Goal: Information Seeking & Learning: Learn about a topic

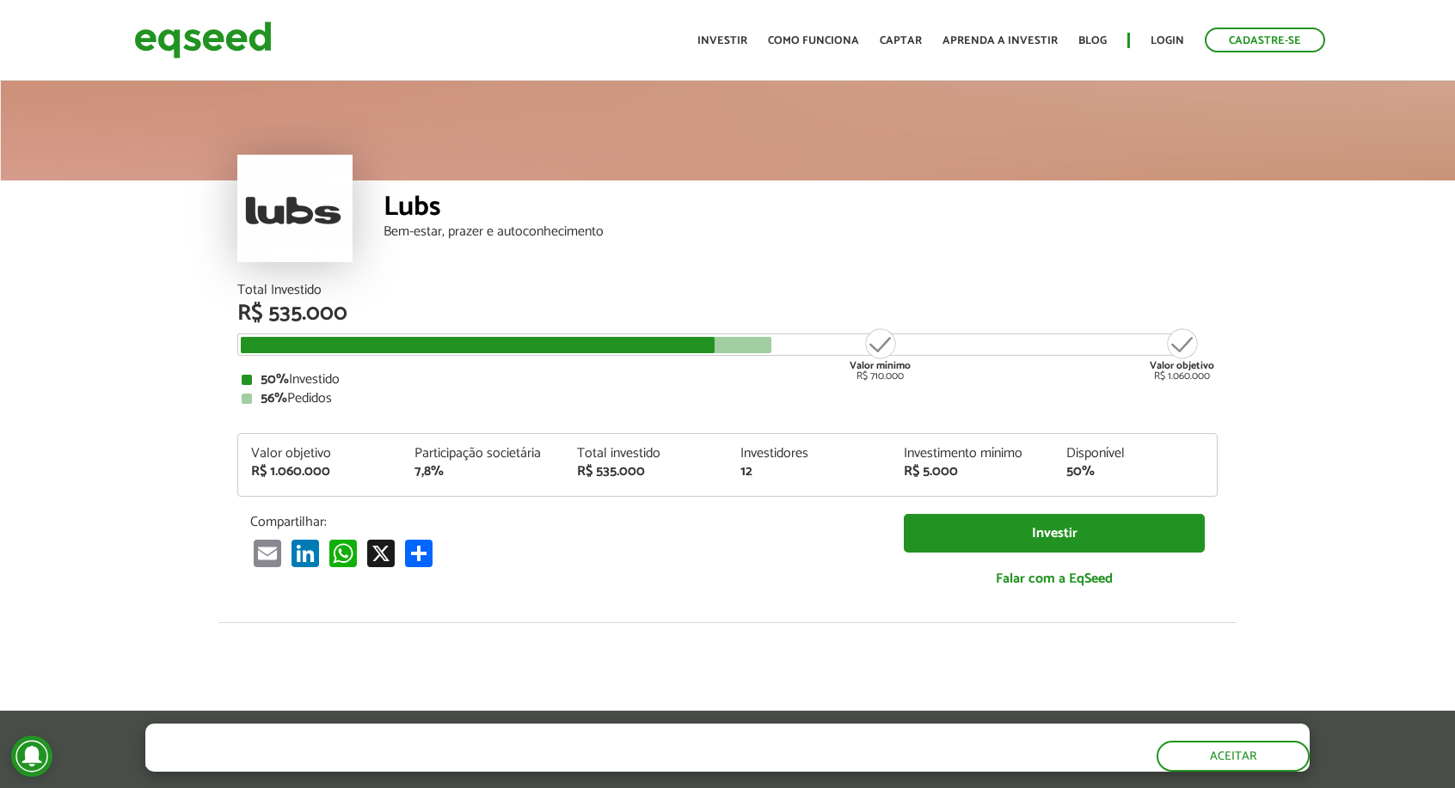
click at [880, 375] on div "Valor mínimo R$ 710.000" at bounding box center [880, 354] width 64 height 55
click at [1021, 384] on div "50% Investido" at bounding box center [728, 380] width 972 height 14
drag, startPoint x: 1150, startPoint y: 367, endPoint x: 1186, endPoint y: 379, distance: 38.1
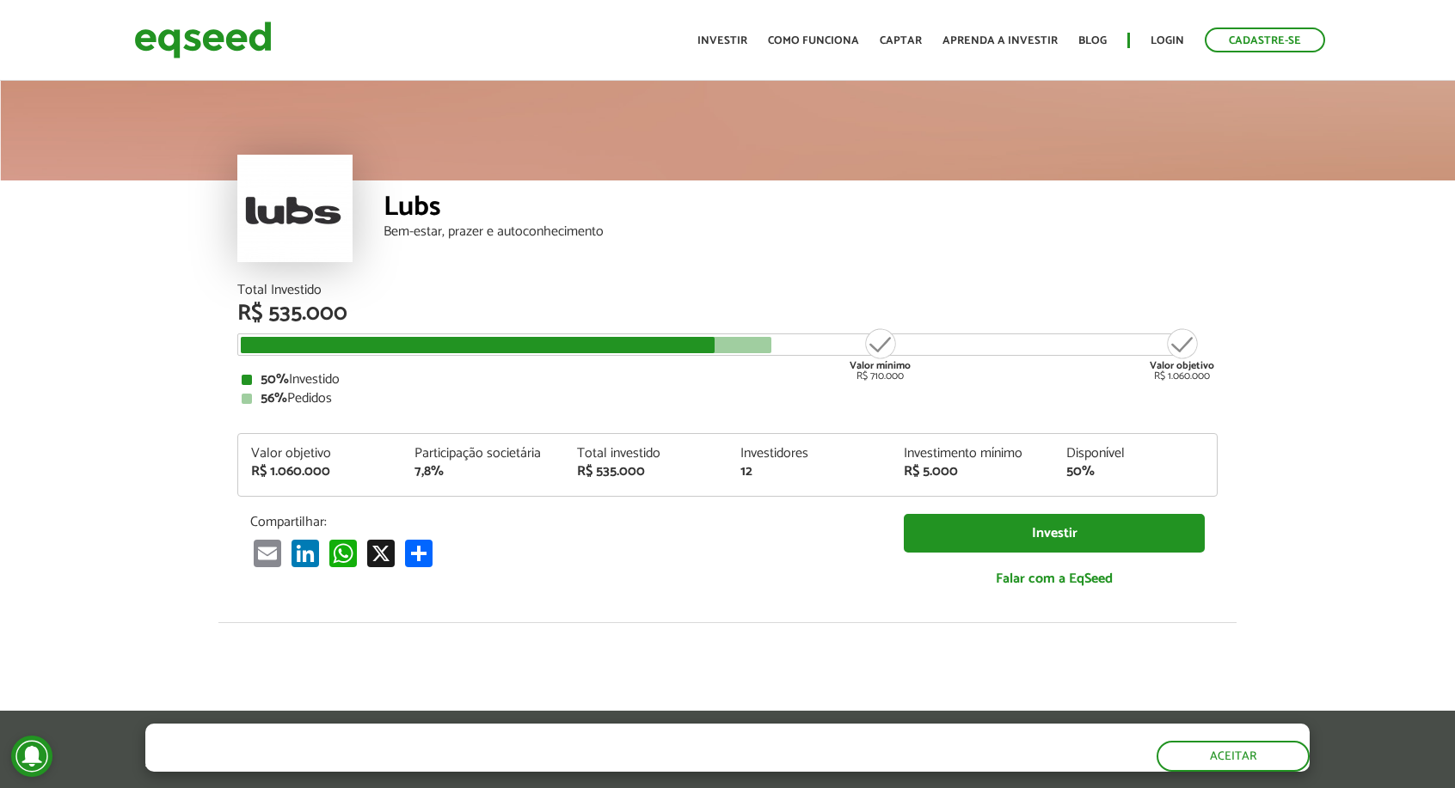
click at [1153, 369] on div "Total Investido R$ 535.000 Valor mínimo R$ 710.000 Valor objetivo R$ 1.060.000 …" at bounding box center [727, 345] width 980 height 122
click at [1192, 382] on div "Valor objetivo R$ 1.060.000" at bounding box center [1181, 354] width 64 height 55
click at [1186, 382] on div "Valor objetivo R$ 1.060.000" at bounding box center [1181, 354] width 64 height 55
click at [1238, 375] on article "Lubs Bem-estar, prazer e autoconhecimento Total Investido R$ 535.000 Valor míni…" at bounding box center [727, 642] width 1455 height 1131
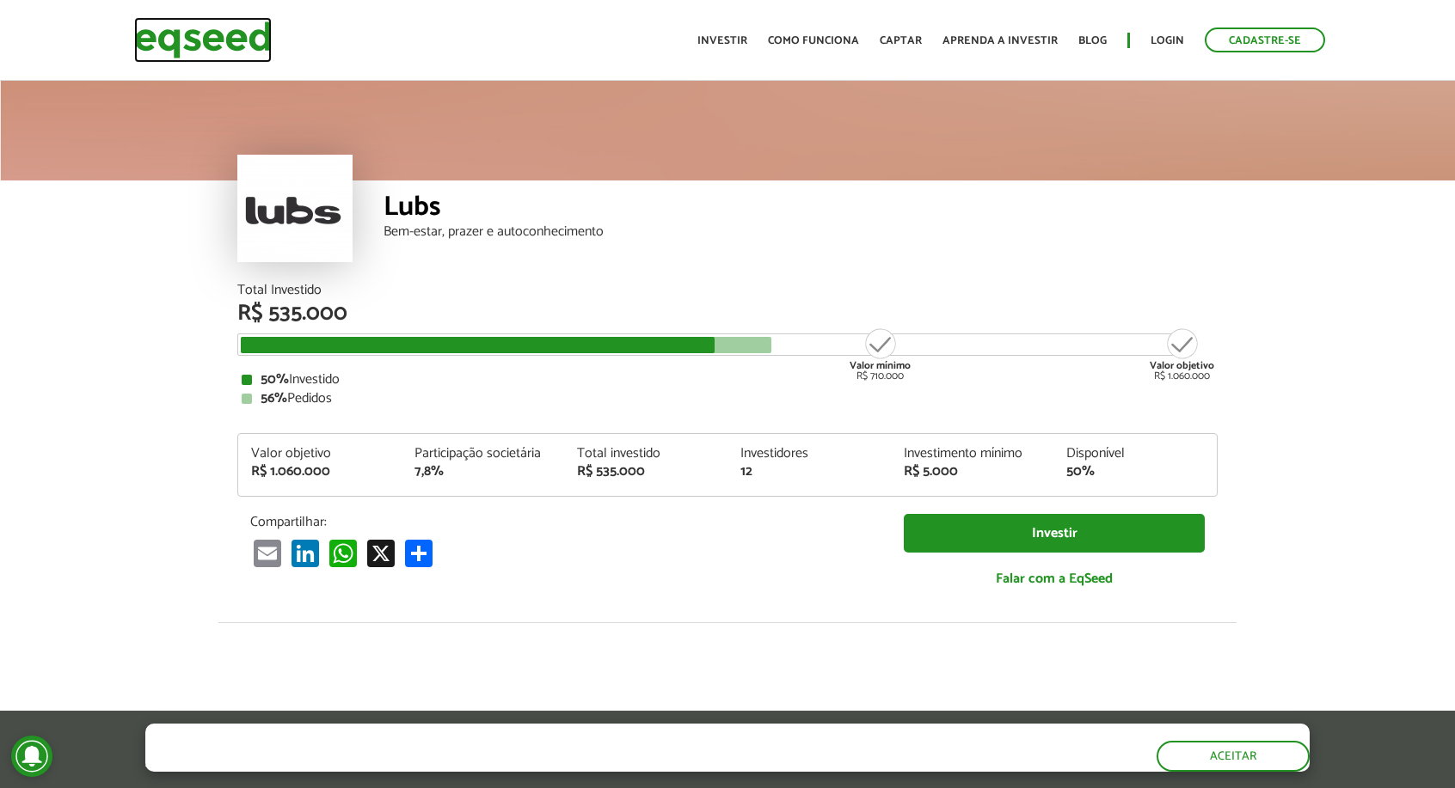
click at [206, 34] on img at bounding box center [203, 40] width 138 height 46
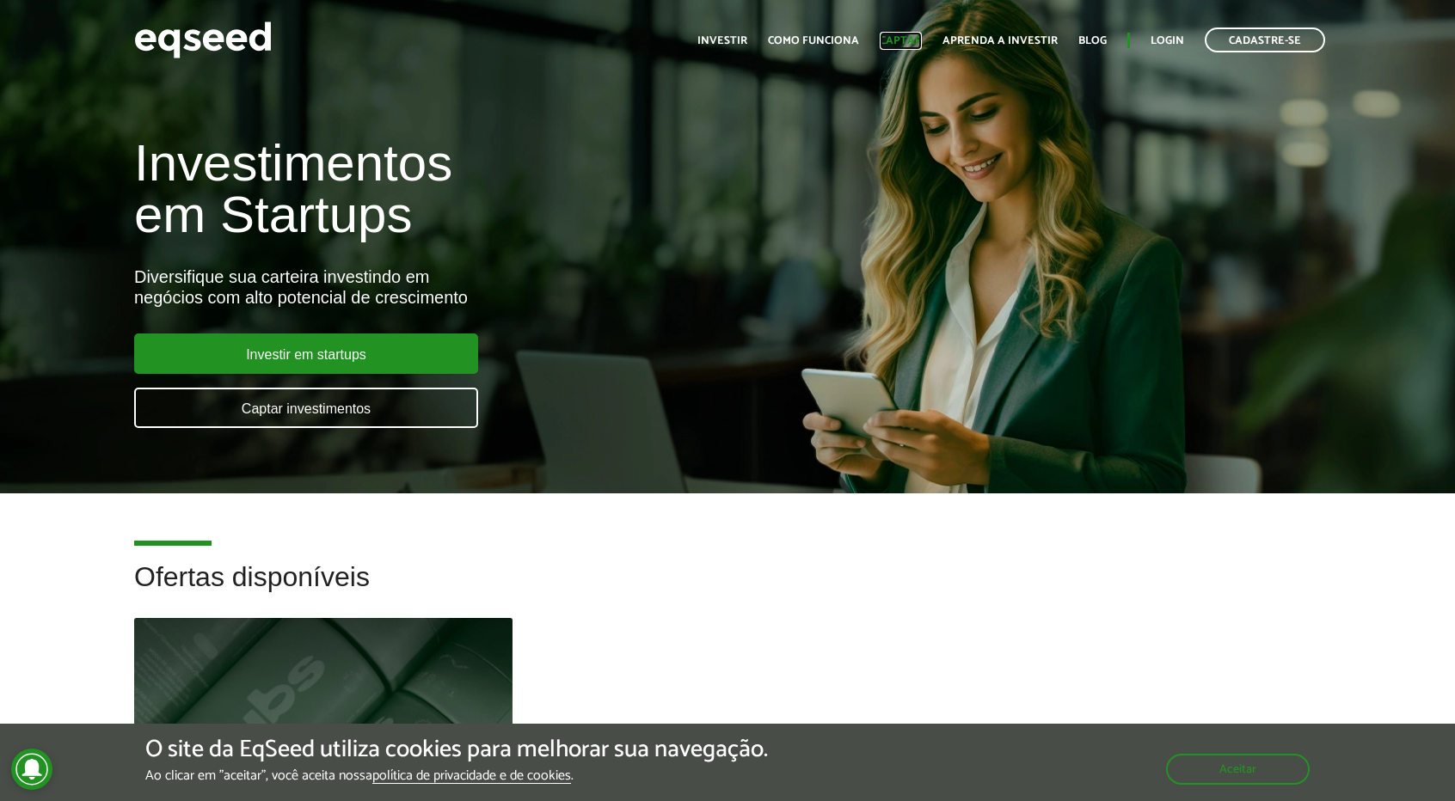
click at [899, 46] on link "Captar" at bounding box center [901, 40] width 42 height 11
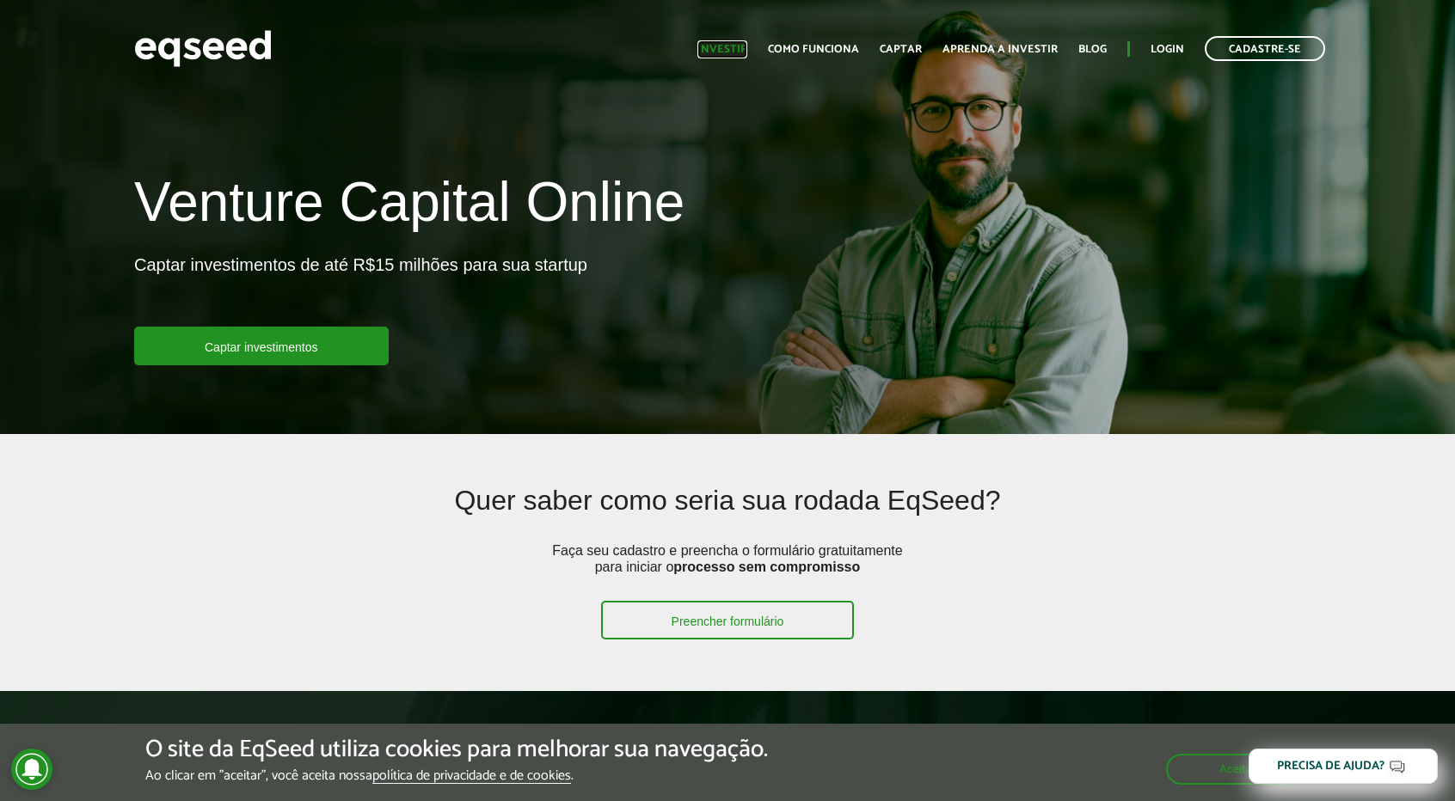
click at [714, 46] on link "Investir" at bounding box center [722, 49] width 50 height 11
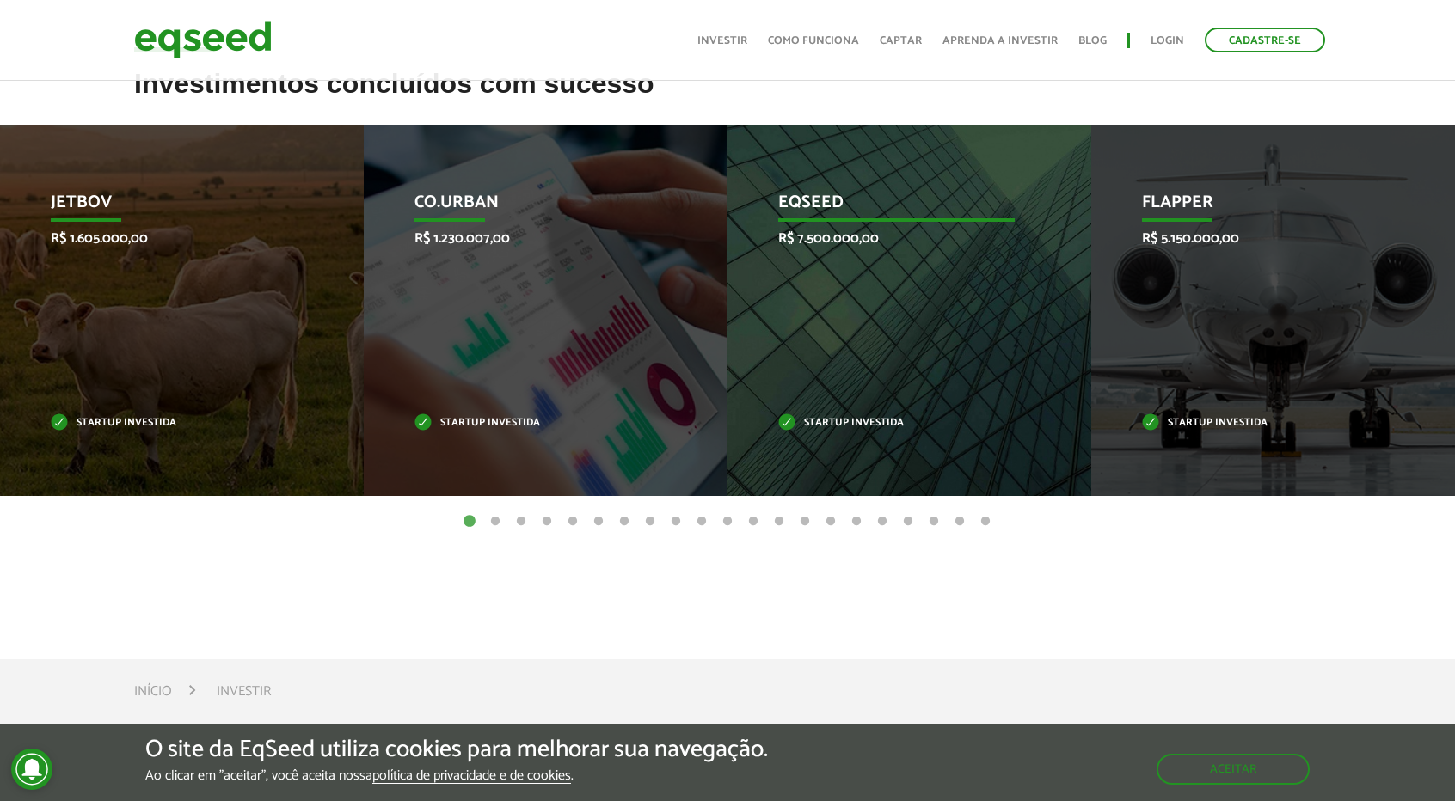
scroll to position [688, 0]
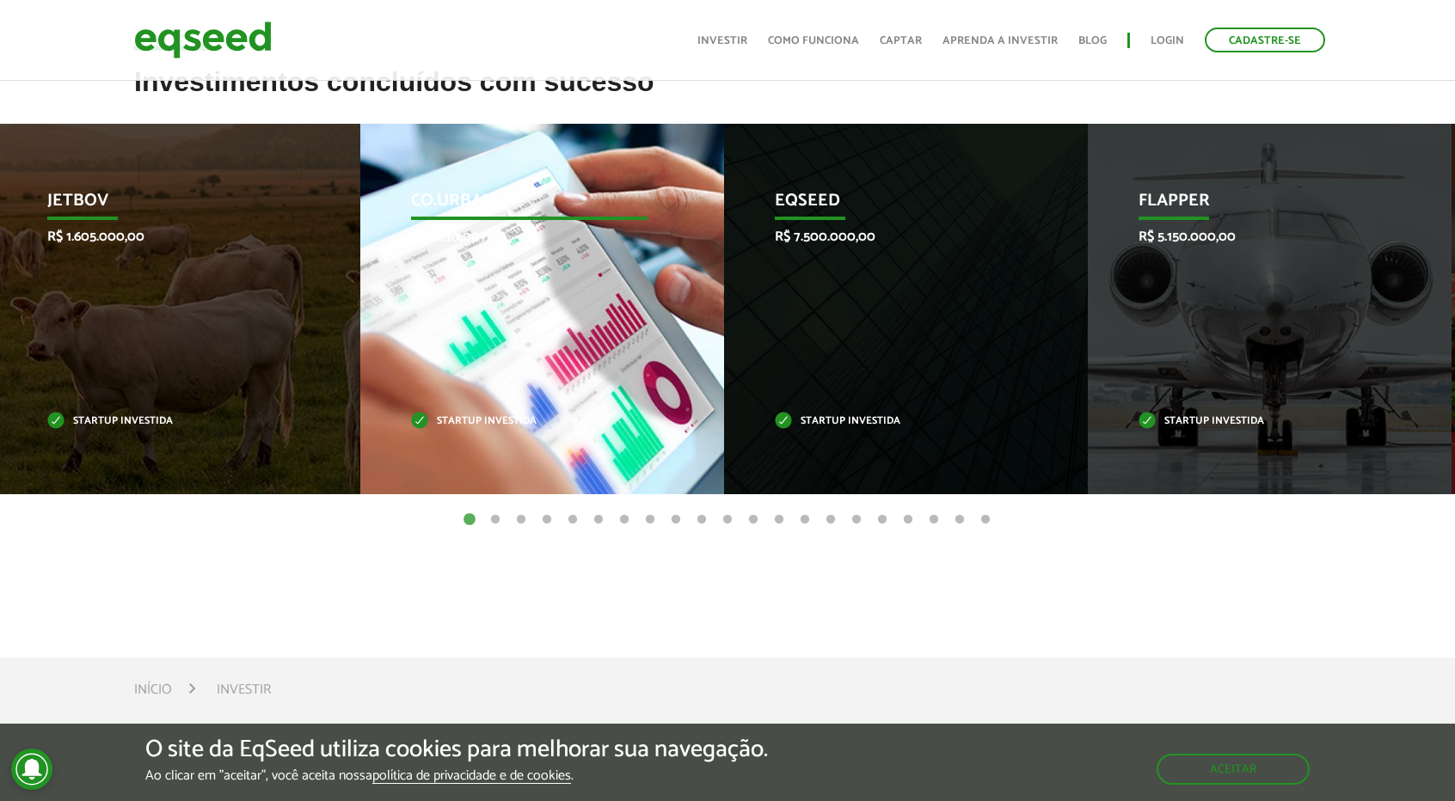
drag, startPoint x: 896, startPoint y: 358, endPoint x: 502, endPoint y: 346, distance: 393.9
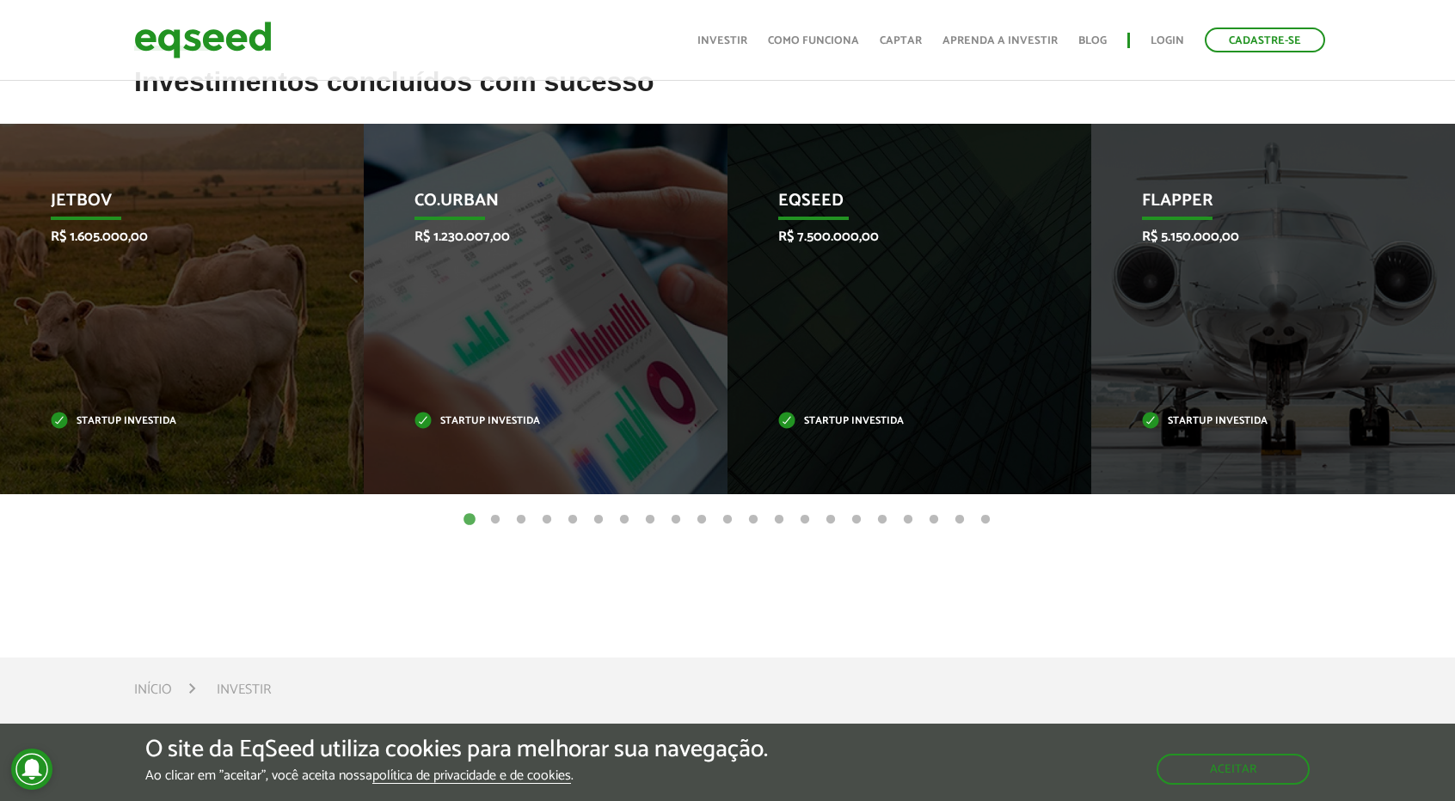
drag, startPoint x: 1327, startPoint y: 363, endPoint x: 923, endPoint y: 326, distance: 404.9
click at [1091, 326] on div "Flapper R$ 5.150.000,00 Startup investida" at bounding box center [1260, 309] width 338 height 371
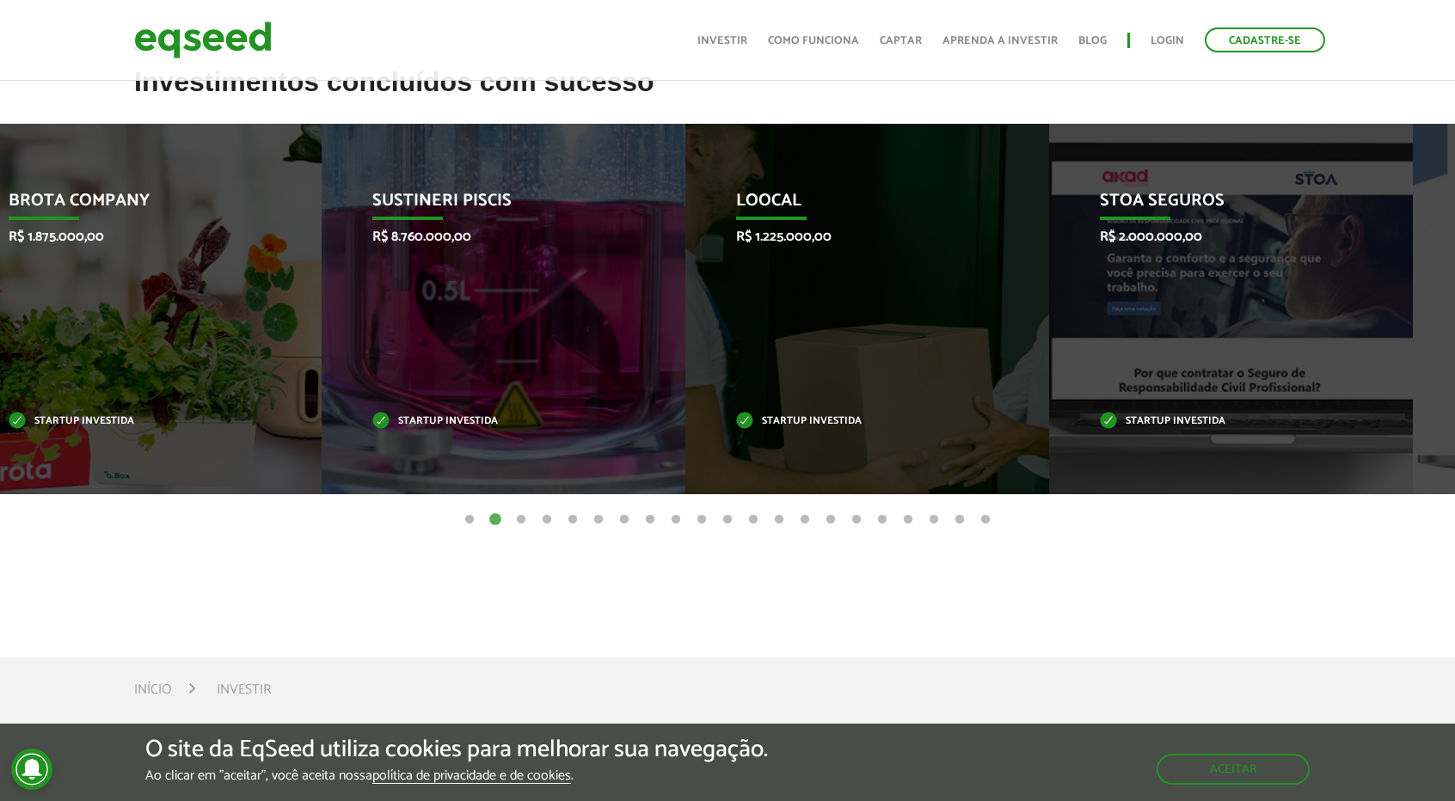
drag, startPoint x: 1325, startPoint y: 350, endPoint x: 780, endPoint y: 367, distance: 545.4
click at [1049, 374] on div "STOA Seguros R$ 2.000.000,00 Startup investida" at bounding box center [1218, 309] width 338 height 371
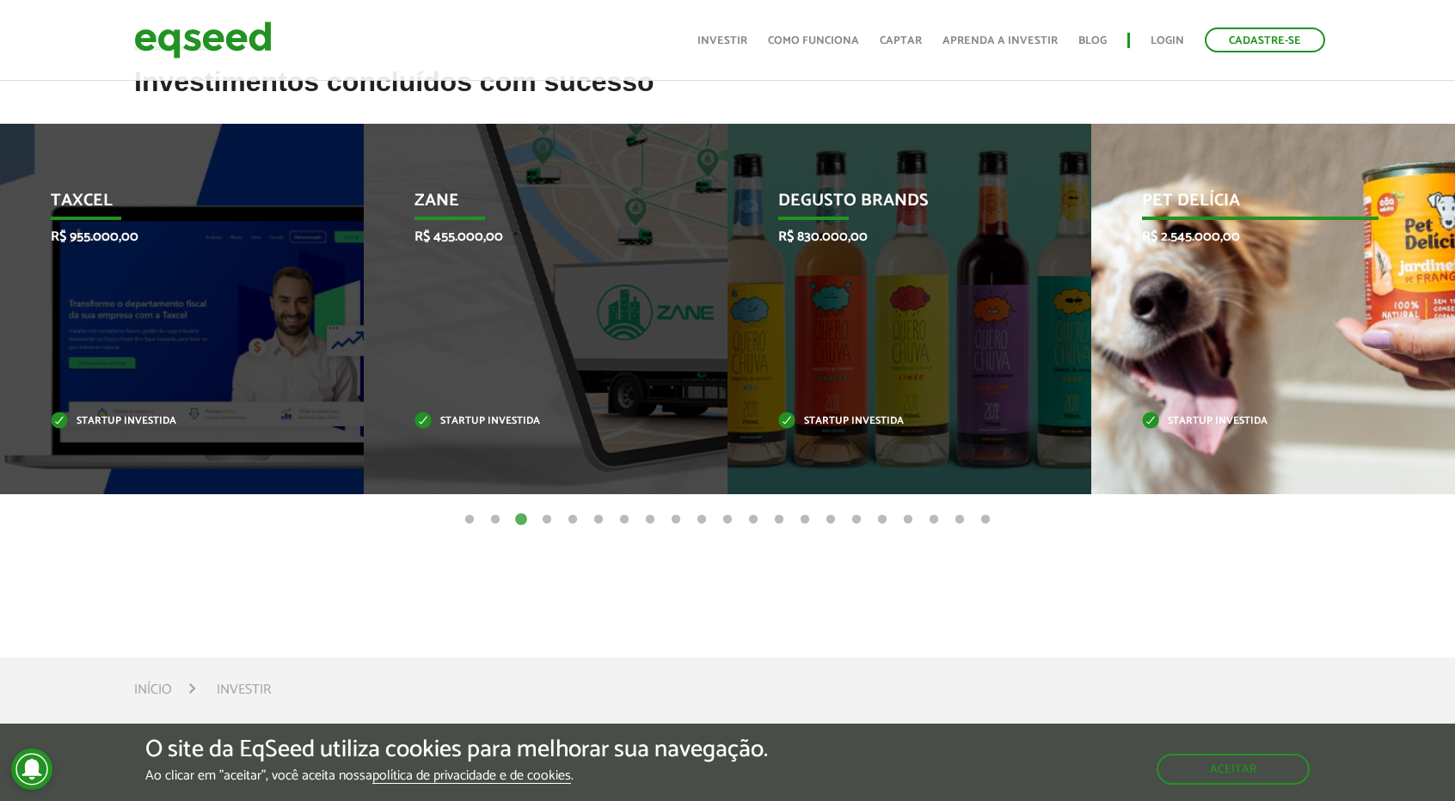
drag, startPoint x: 1269, startPoint y: 386, endPoint x: 750, endPoint y: 360, distance: 519.9
click at [1091, 364] on div "Pet Delícia R$ 2.545.000,00 Startup investida" at bounding box center [1260, 309] width 338 height 371
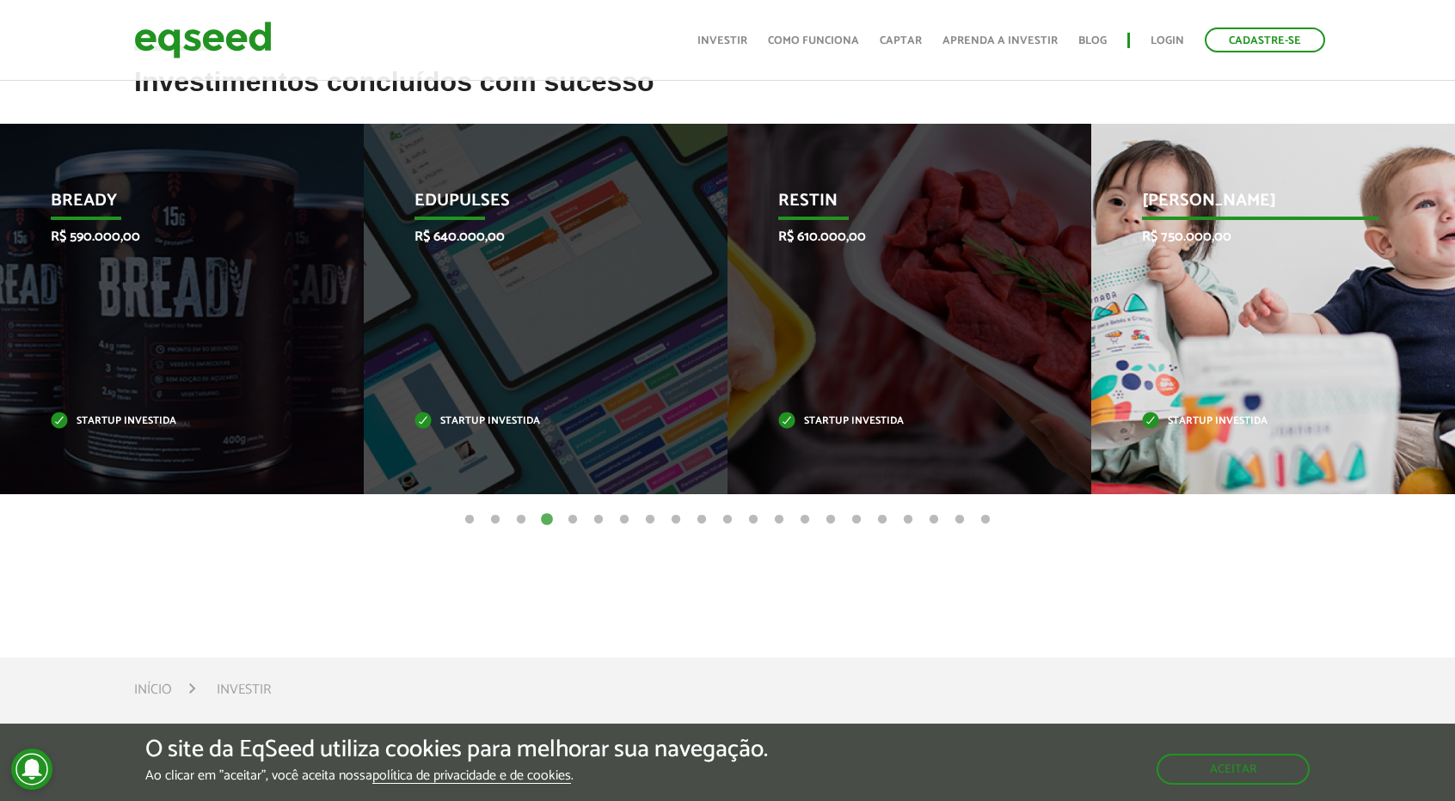
drag, startPoint x: 1245, startPoint y: 374, endPoint x: 775, endPoint y: 361, distance: 469.6
click at [1091, 363] on div "Jornada Mima R$ 750.000,00 Startup investida" at bounding box center [1260, 309] width 338 height 371
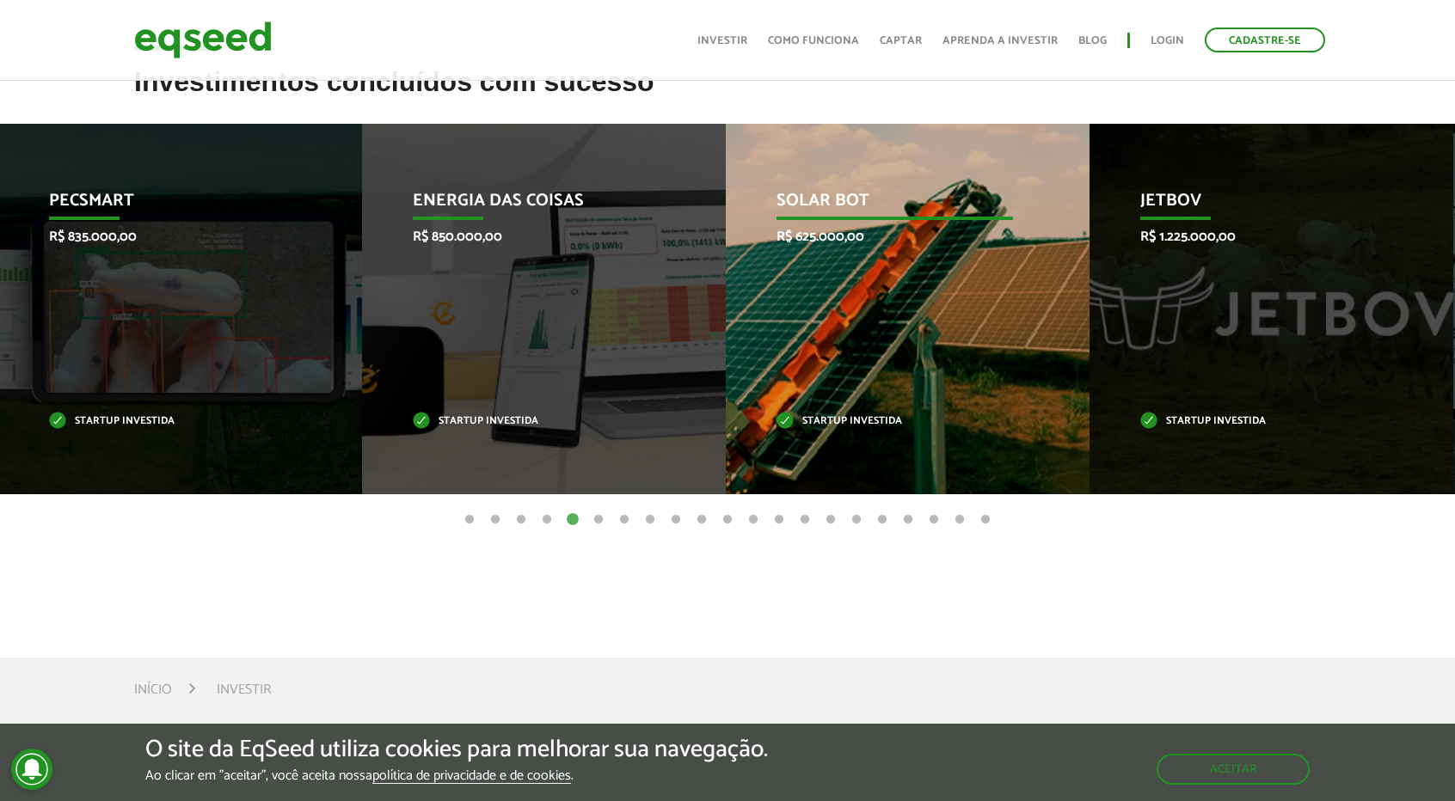
drag, startPoint x: 1180, startPoint y: 326, endPoint x: 719, endPoint y: 346, distance: 461.3
click at [1089, 328] on div "JetBov R$ 1.225.000,00 Startup investida" at bounding box center [1258, 309] width 338 height 371
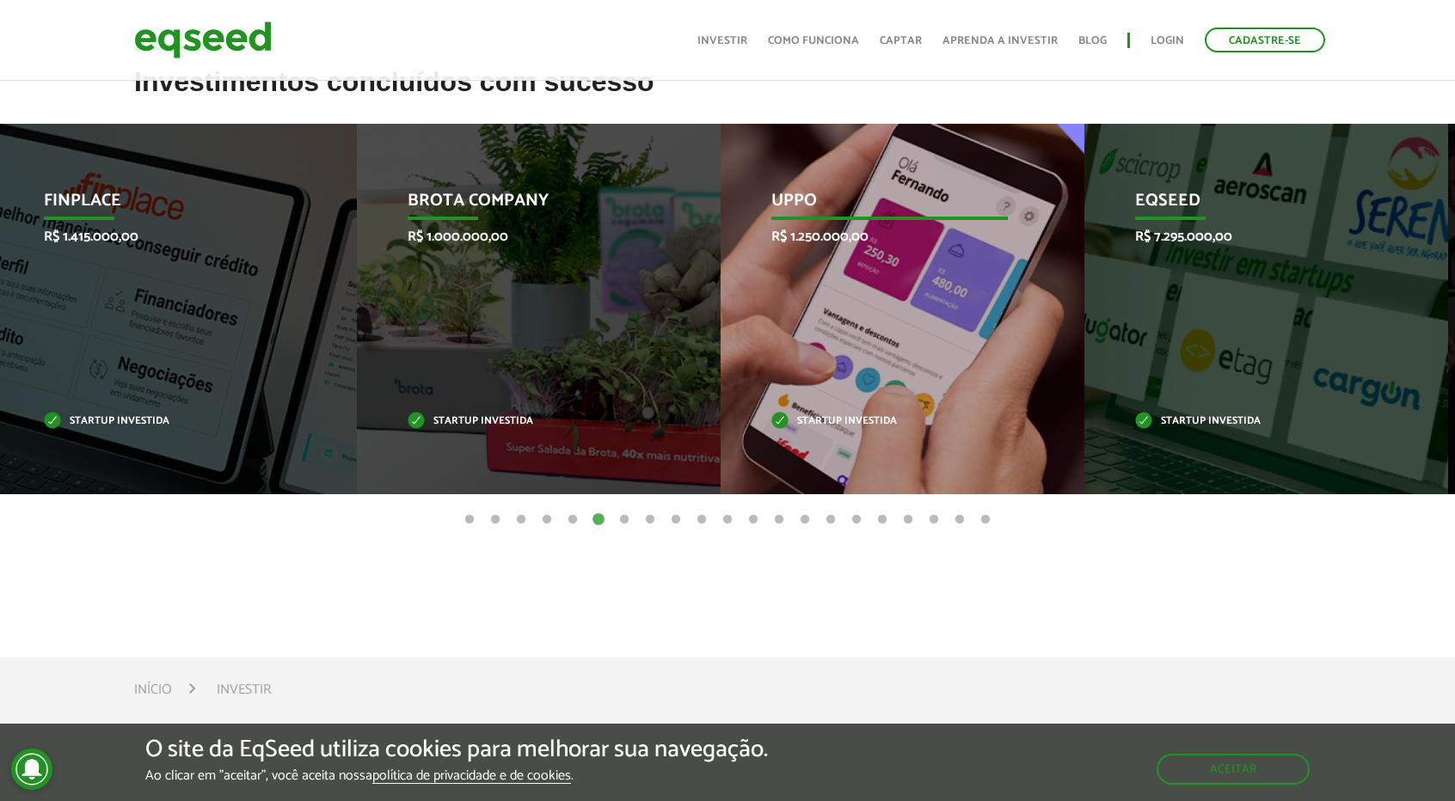
drag, startPoint x: 1131, startPoint y: 329, endPoint x: 686, endPoint y: 343, distance: 445.6
click at [1084, 345] on div "EqSeed R$ 7.295.000,00 Startup investida" at bounding box center [1253, 309] width 338 height 371
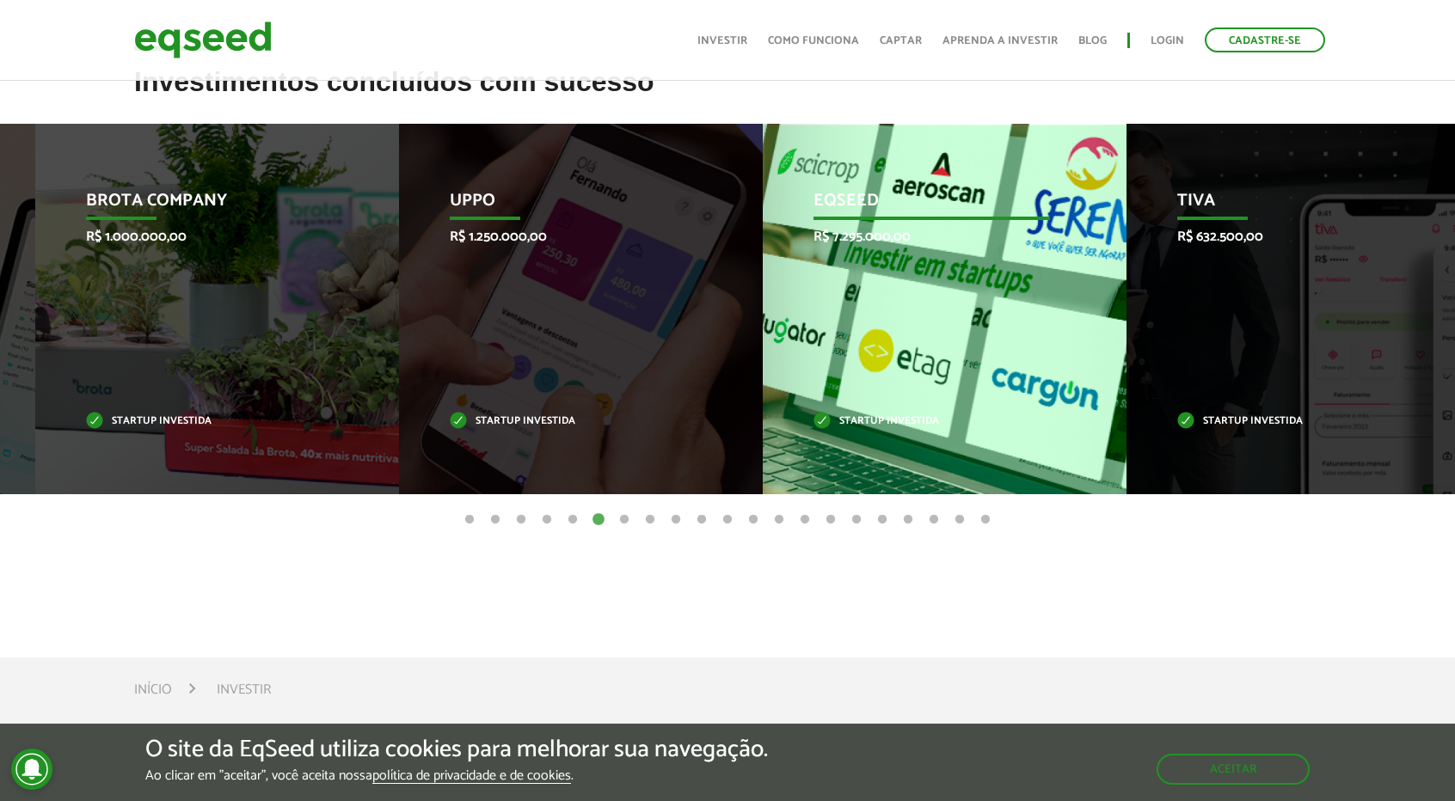
drag, startPoint x: 806, startPoint y: 382, endPoint x: 398, endPoint y: 363, distance: 408.0
click at [471, 362] on div "Uppo R$ 1.250.000,00 Startup investida" at bounding box center [568, 309] width 338 height 371
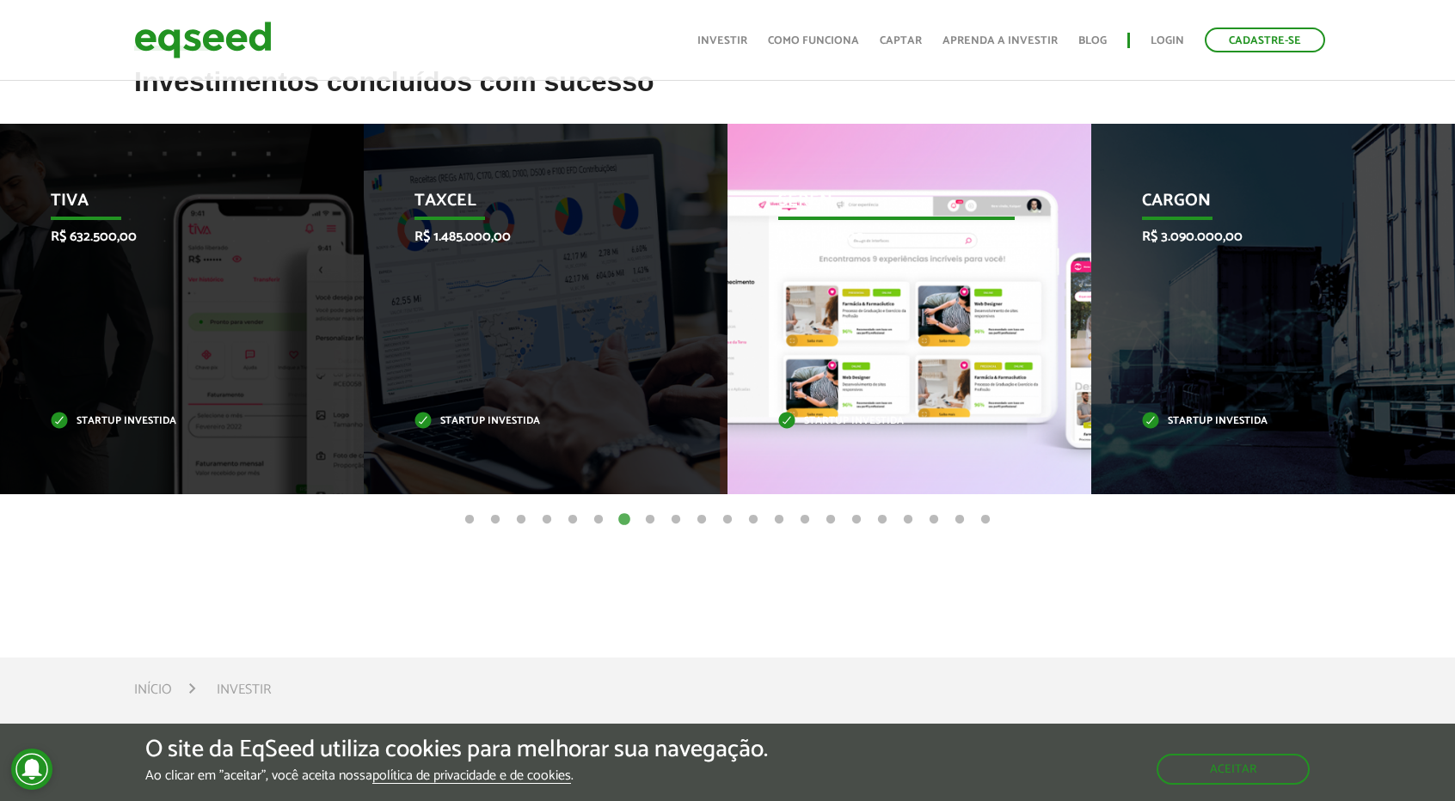
drag, startPoint x: 1119, startPoint y: 330, endPoint x: 638, endPoint y: 308, distance: 482.0
click at [1091, 301] on div "CargOn R$ 3.090.000,00 Startup investida" at bounding box center [1260, 309] width 338 height 371
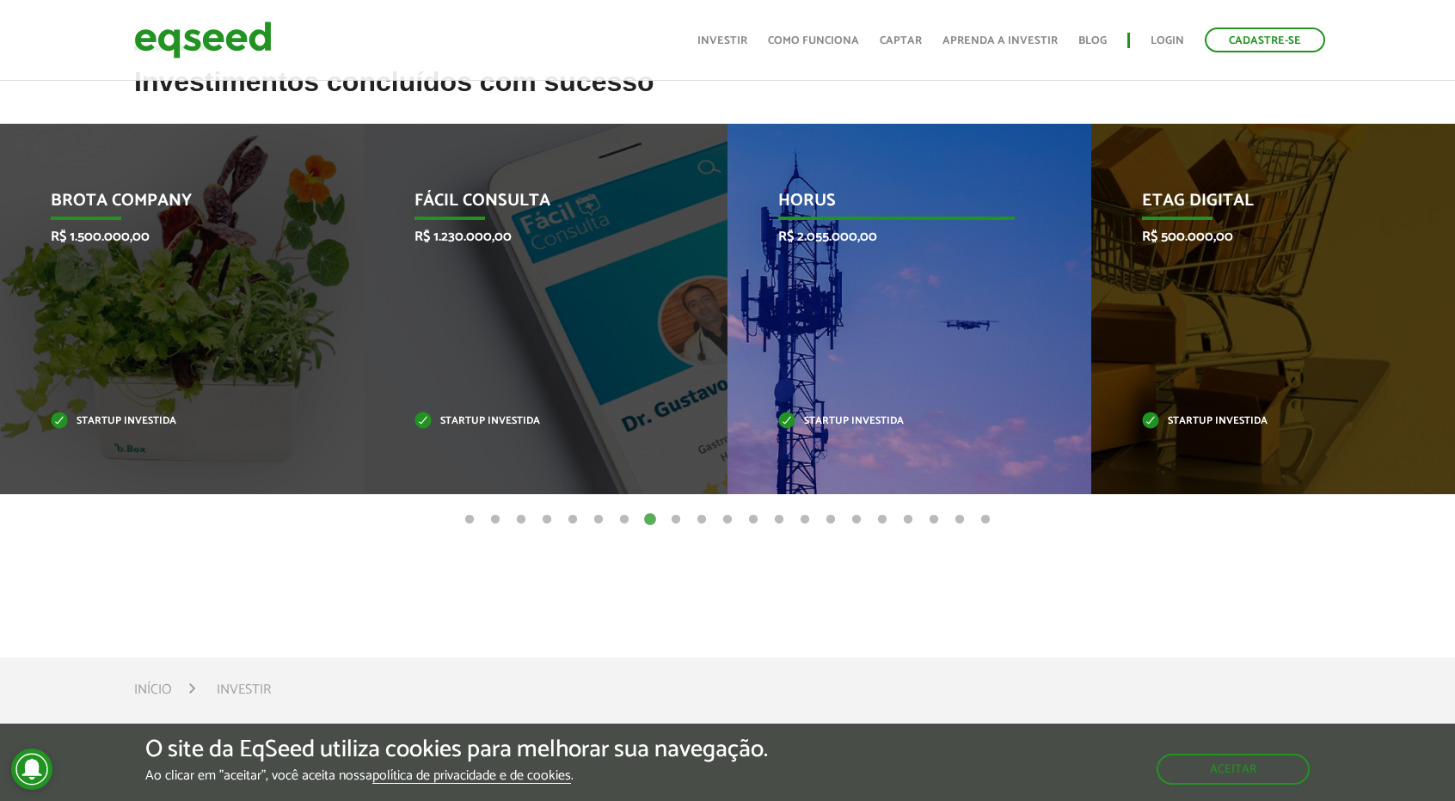
drag, startPoint x: 846, startPoint y: 303, endPoint x: 552, endPoint y: 267, distance: 296.1
click at [1091, 285] on div "Etag Digital R$ 500.000,00 Startup investida" at bounding box center [1260, 309] width 338 height 371
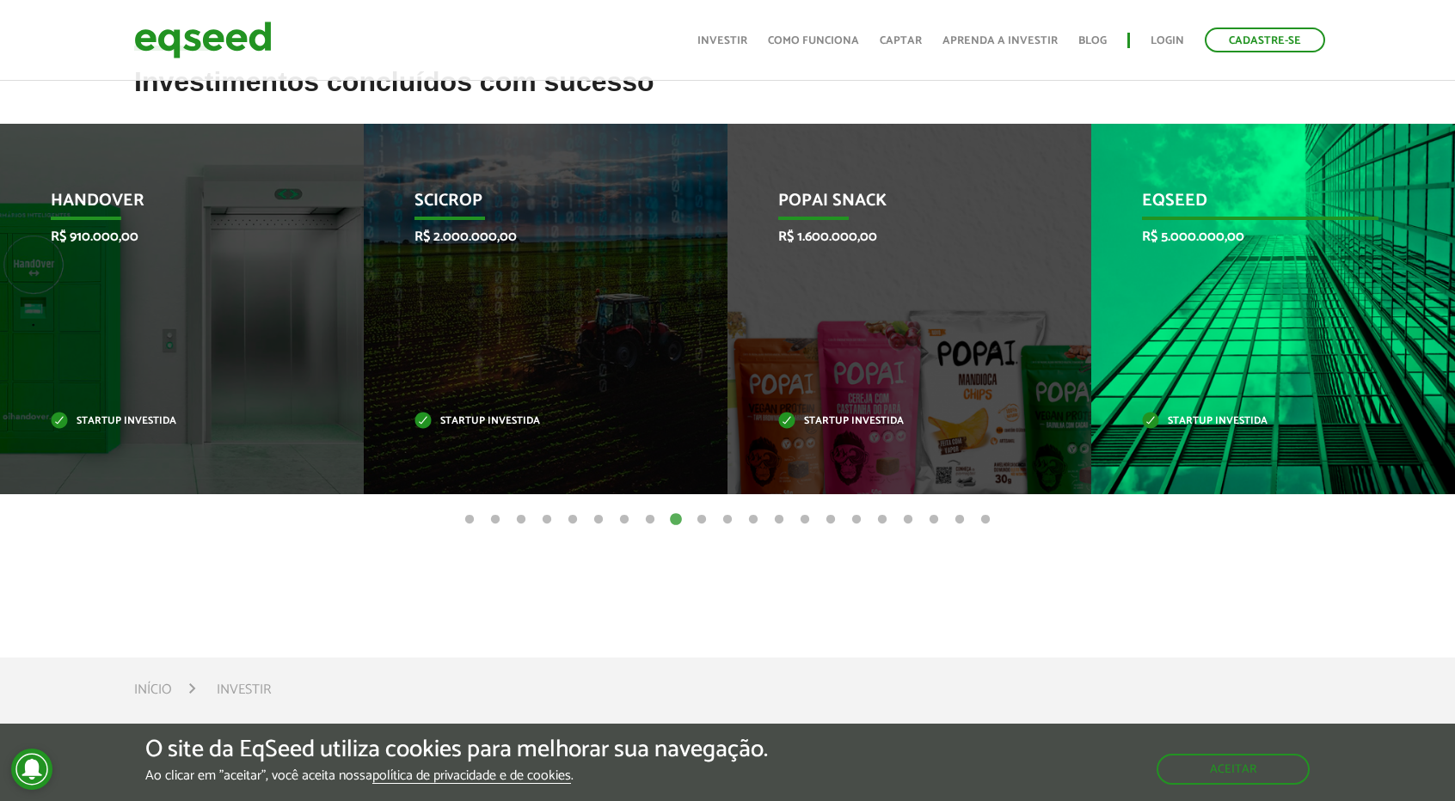
drag, startPoint x: 1257, startPoint y: 341, endPoint x: 754, endPoint y: 388, distance: 505.1
click at [1091, 353] on div "EqSeed R$ 5.000.000,00 Startup investida" at bounding box center [1260, 309] width 338 height 371
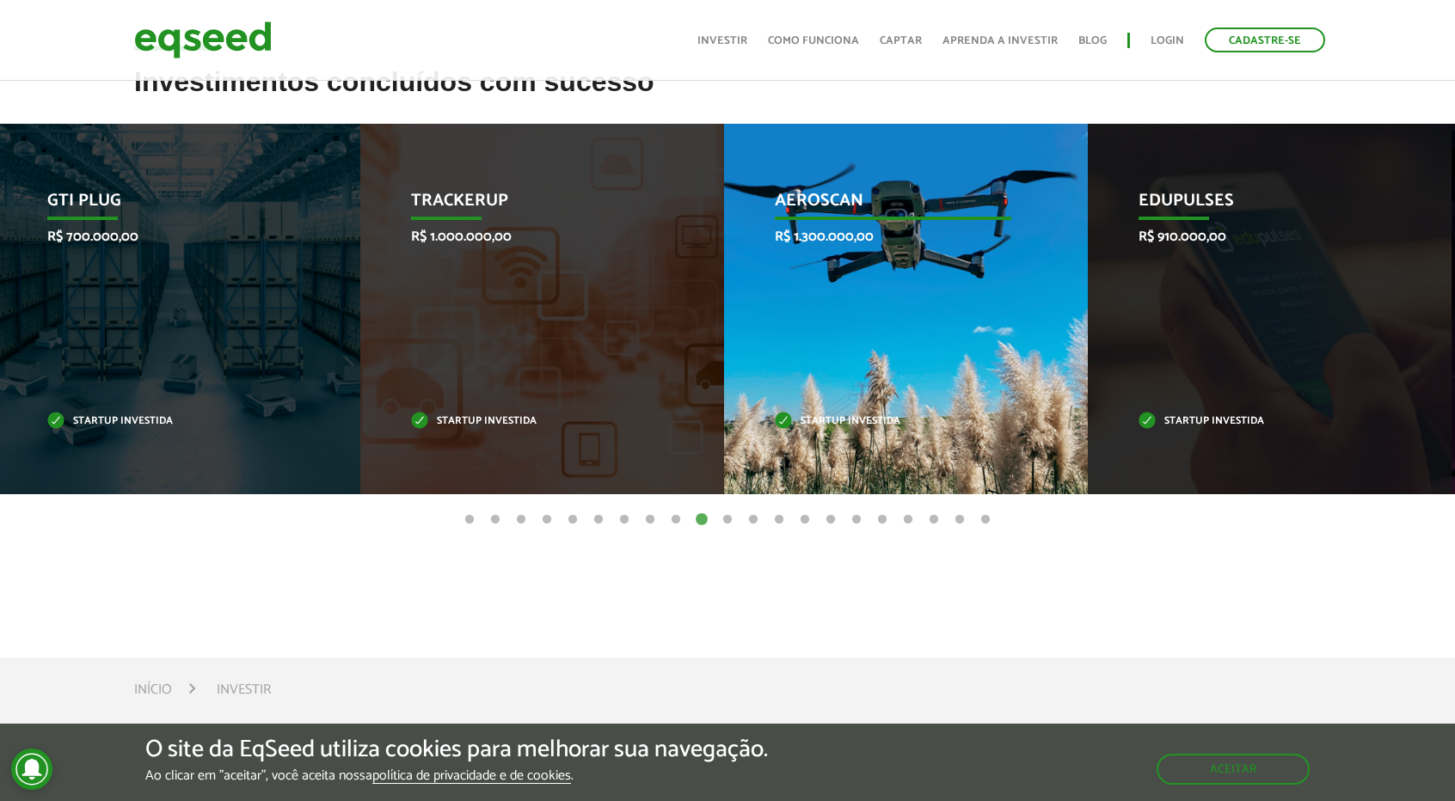
drag, startPoint x: 1229, startPoint y: 350, endPoint x: 855, endPoint y: 357, distance: 374.1
drag, startPoint x: 1044, startPoint y: 364, endPoint x: 716, endPoint y: 365, distance: 327.6
click at [855, 365] on div "Aeroscan R$ 1.300.000,00 Startup investida" at bounding box center [893, 309] width 338 height 371
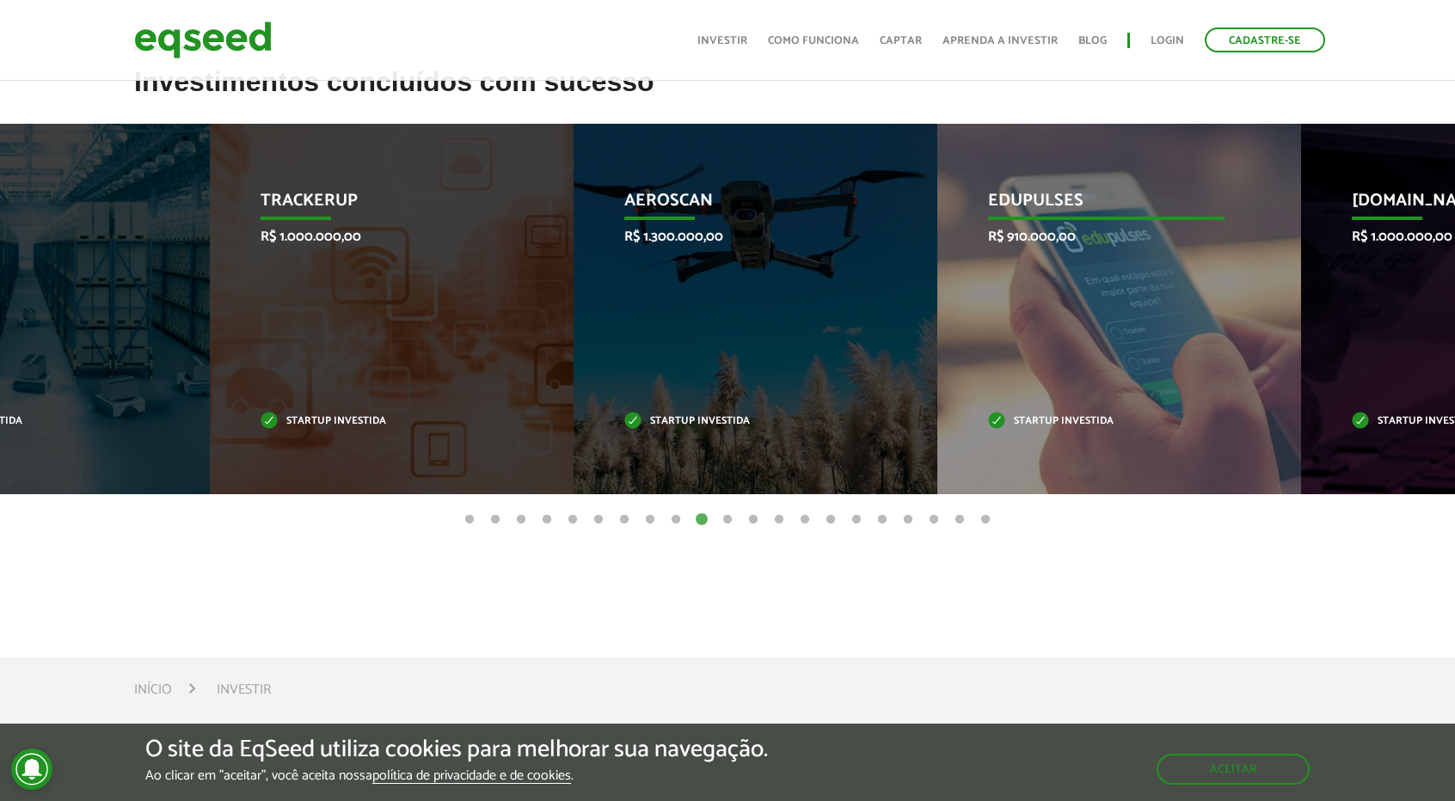
drag, startPoint x: 1223, startPoint y: 393, endPoint x: 655, endPoint y: 405, distance: 567.6
click at [937, 399] on div "Edupulses R$ 910.000,00 Startup investida" at bounding box center [1106, 309] width 338 height 371
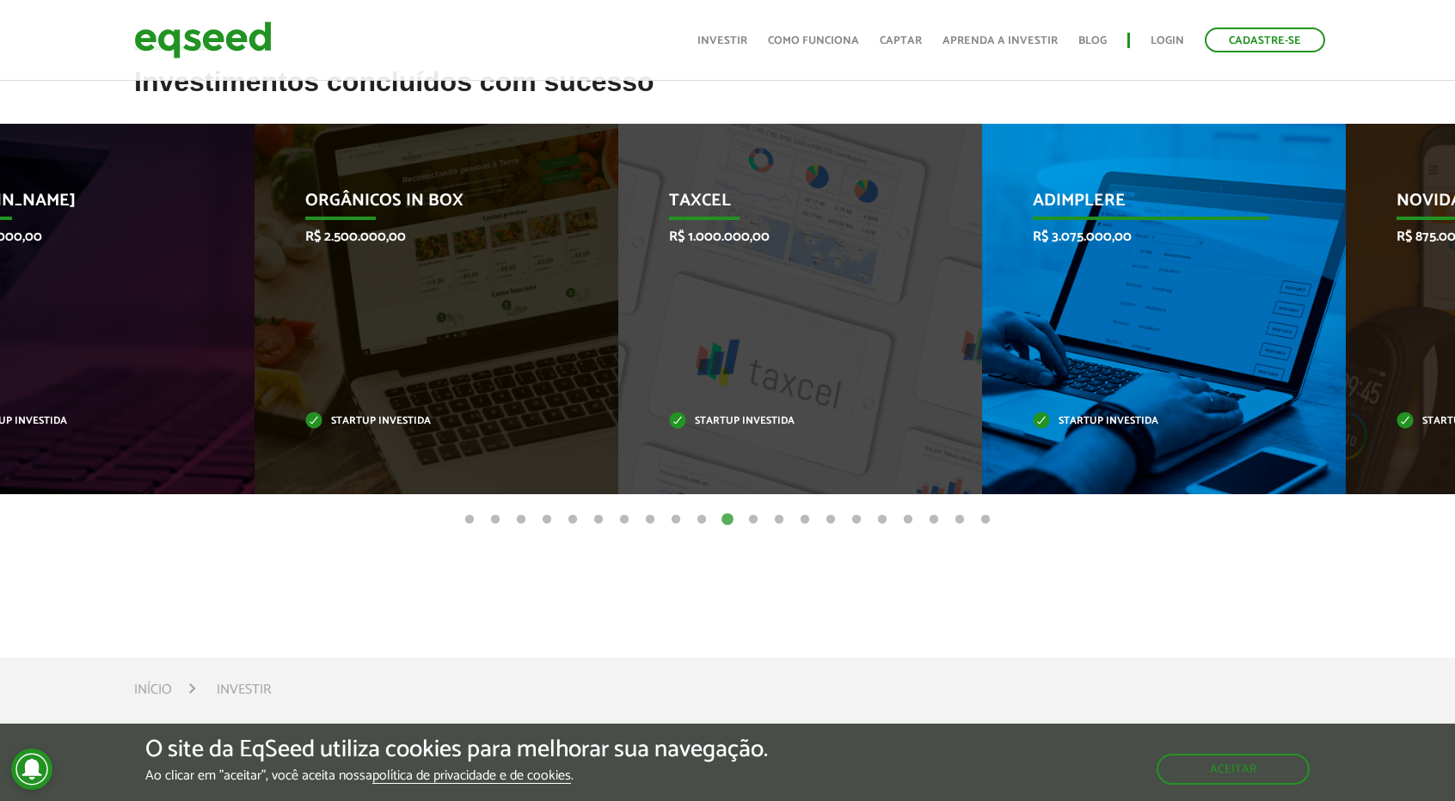
drag, startPoint x: 1276, startPoint y: 326, endPoint x: 779, endPoint y: 358, distance: 498.0
click at [982, 346] on div "Adimplere R$ 3.075.000,00 Startup investida" at bounding box center [1151, 309] width 338 height 371
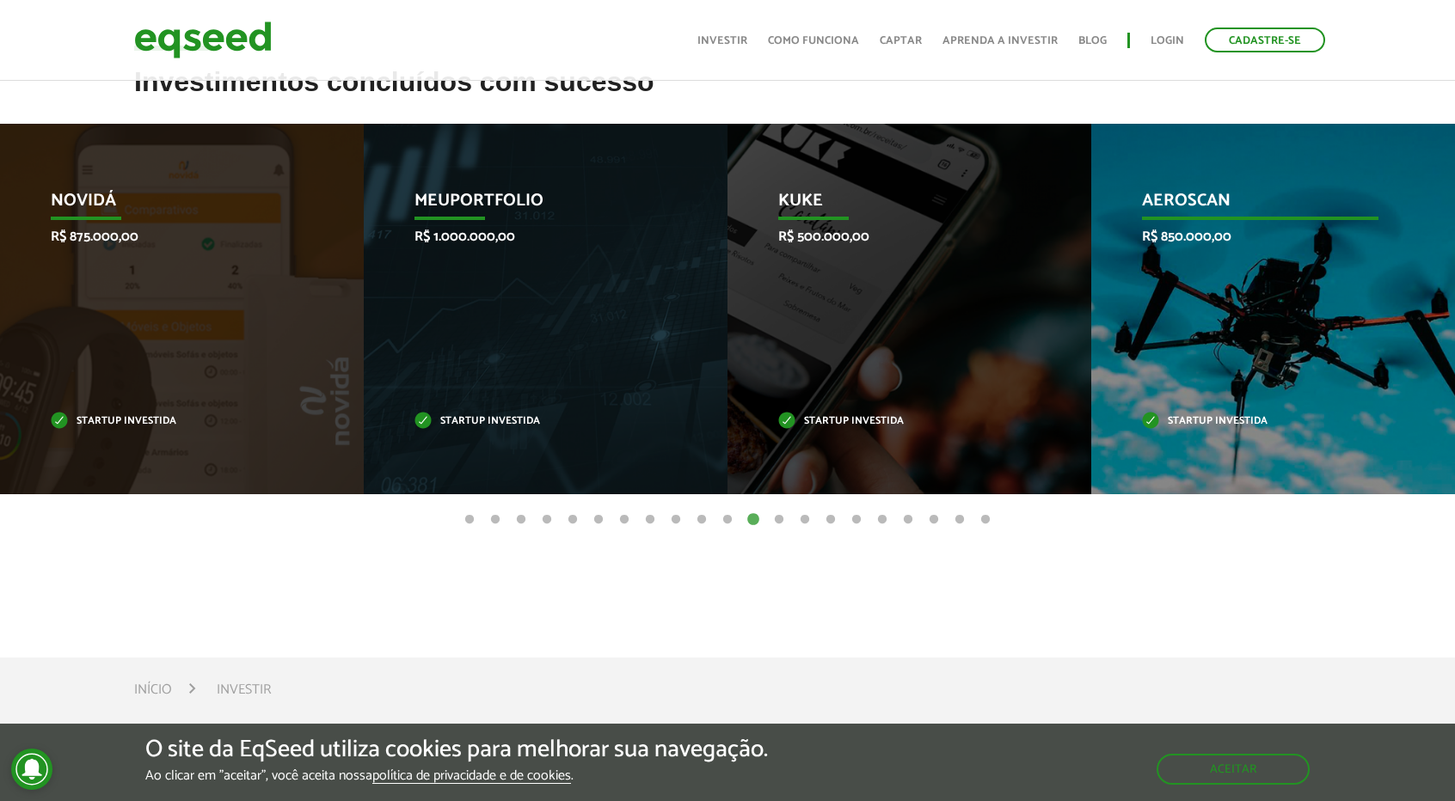
drag, startPoint x: 1235, startPoint y: 298, endPoint x: 1011, endPoint y: 309, distance: 223.8
click at [1107, 306] on div "Aeroscan R$ 850.000,00 Startup investida" at bounding box center [1260, 309] width 338 height 371
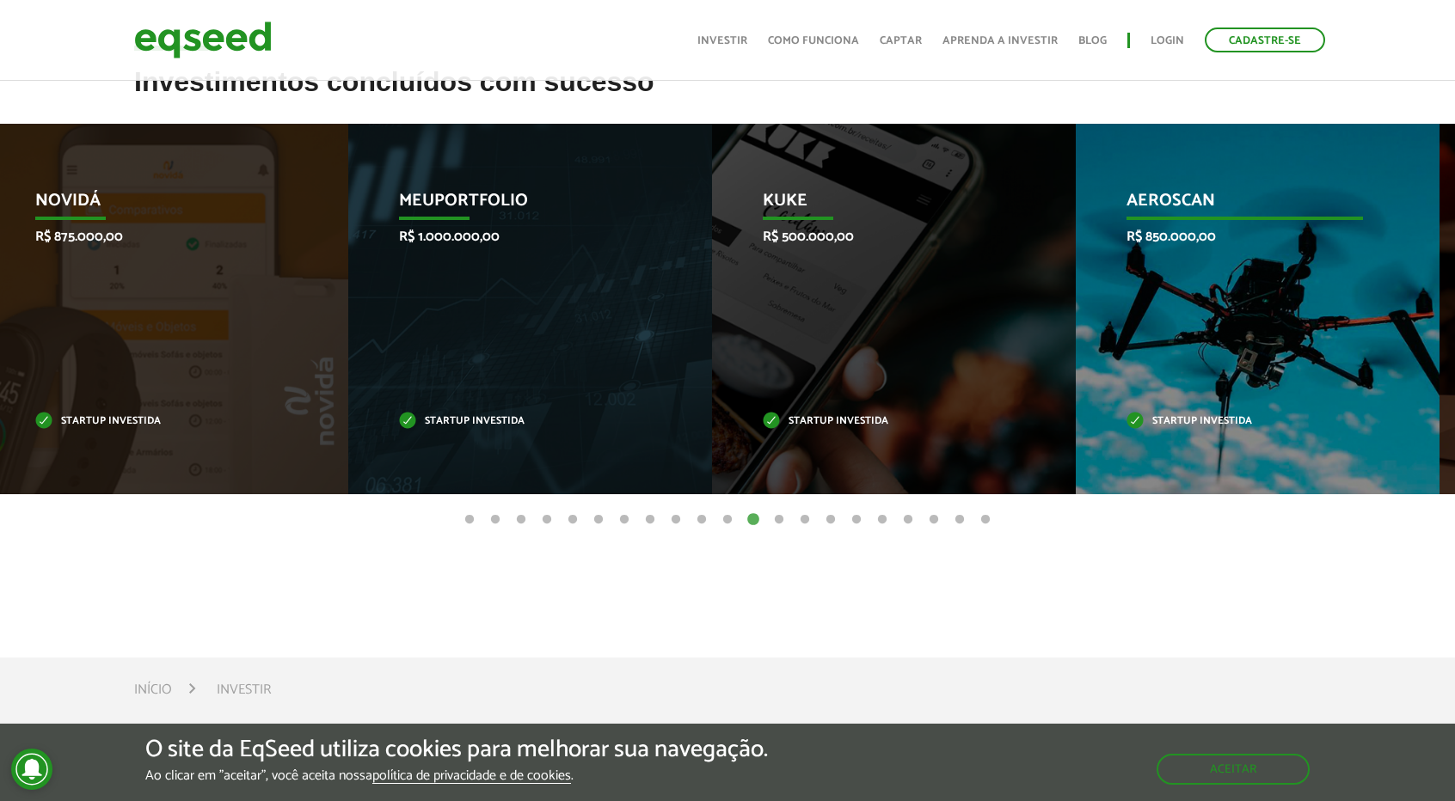
drag, startPoint x: 1121, startPoint y: 373, endPoint x: 608, endPoint y: 395, distance: 513.7
click at [1076, 360] on div "Aeroscan R$ 850.000,00 Startup investida" at bounding box center [1245, 309] width 338 height 371
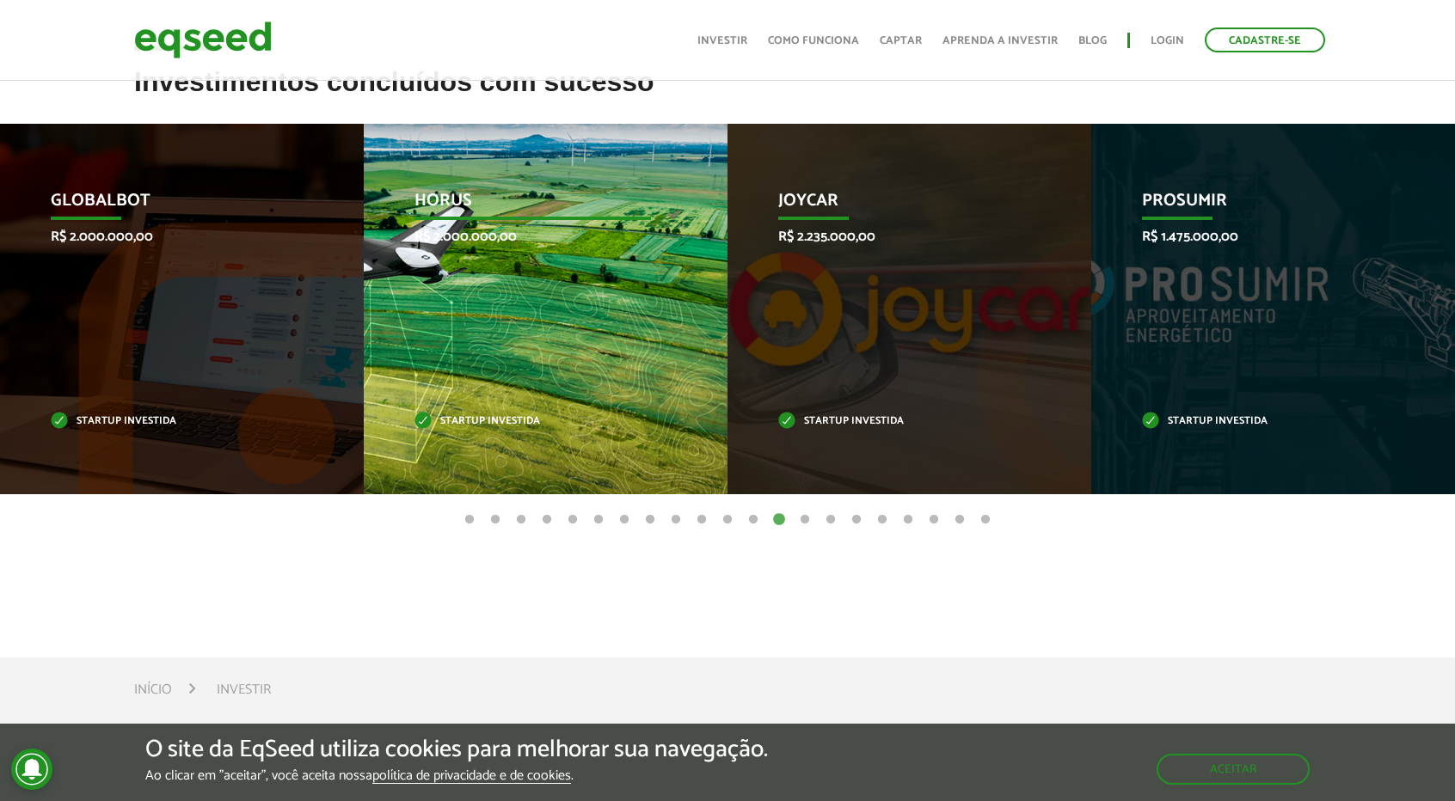
drag, startPoint x: 1241, startPoint y: 311, endPoint x: 590, endPoint y: 404, distance: 658.3
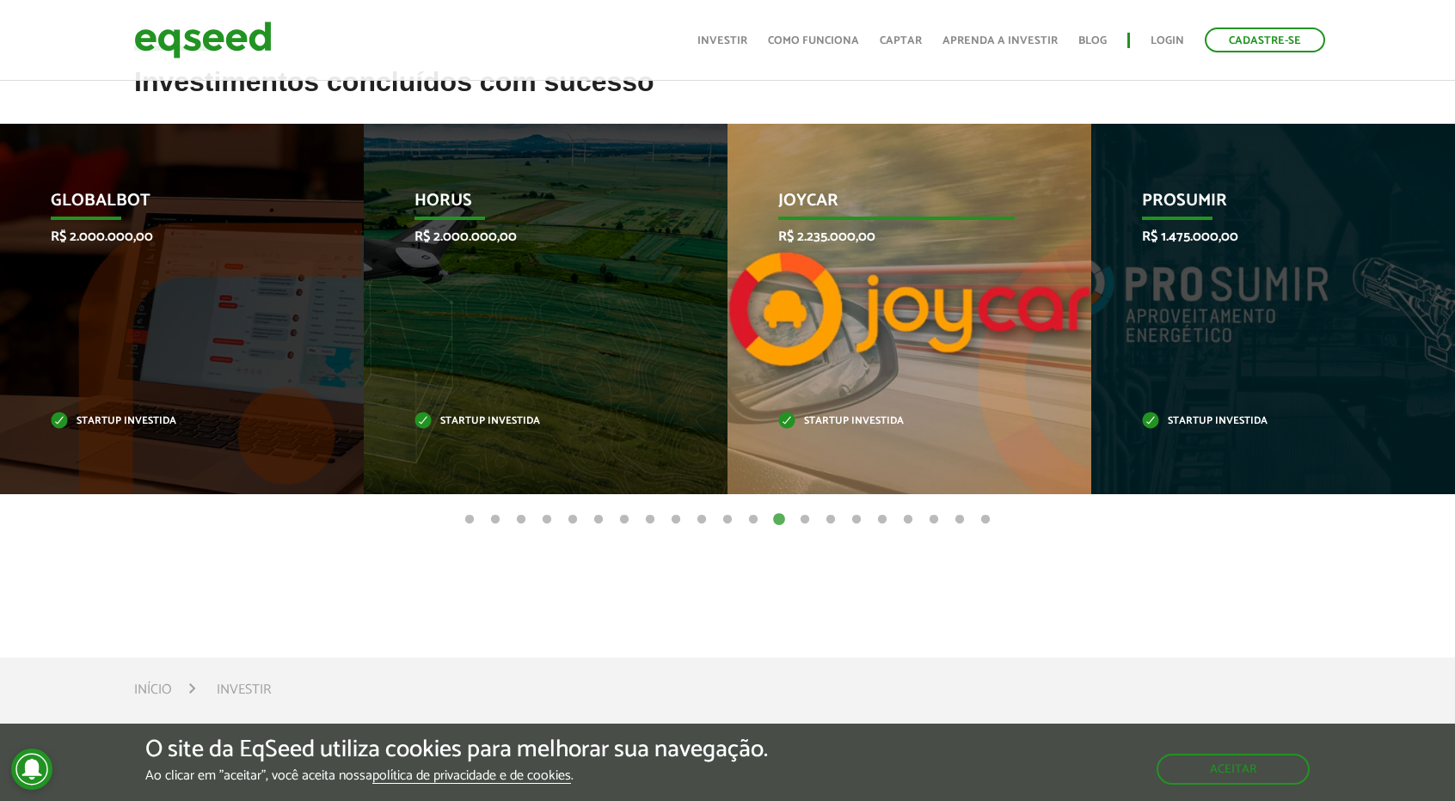
drag, startPoint x: 1052, startPoint y: 343, endPoint x: 532, endPoint y: 355, distance: 520.3
click at [727, 308] on div "Joycar R$ 2.235.000,00 Startup investida" at bounding box center [896, 309] width 338 height 371
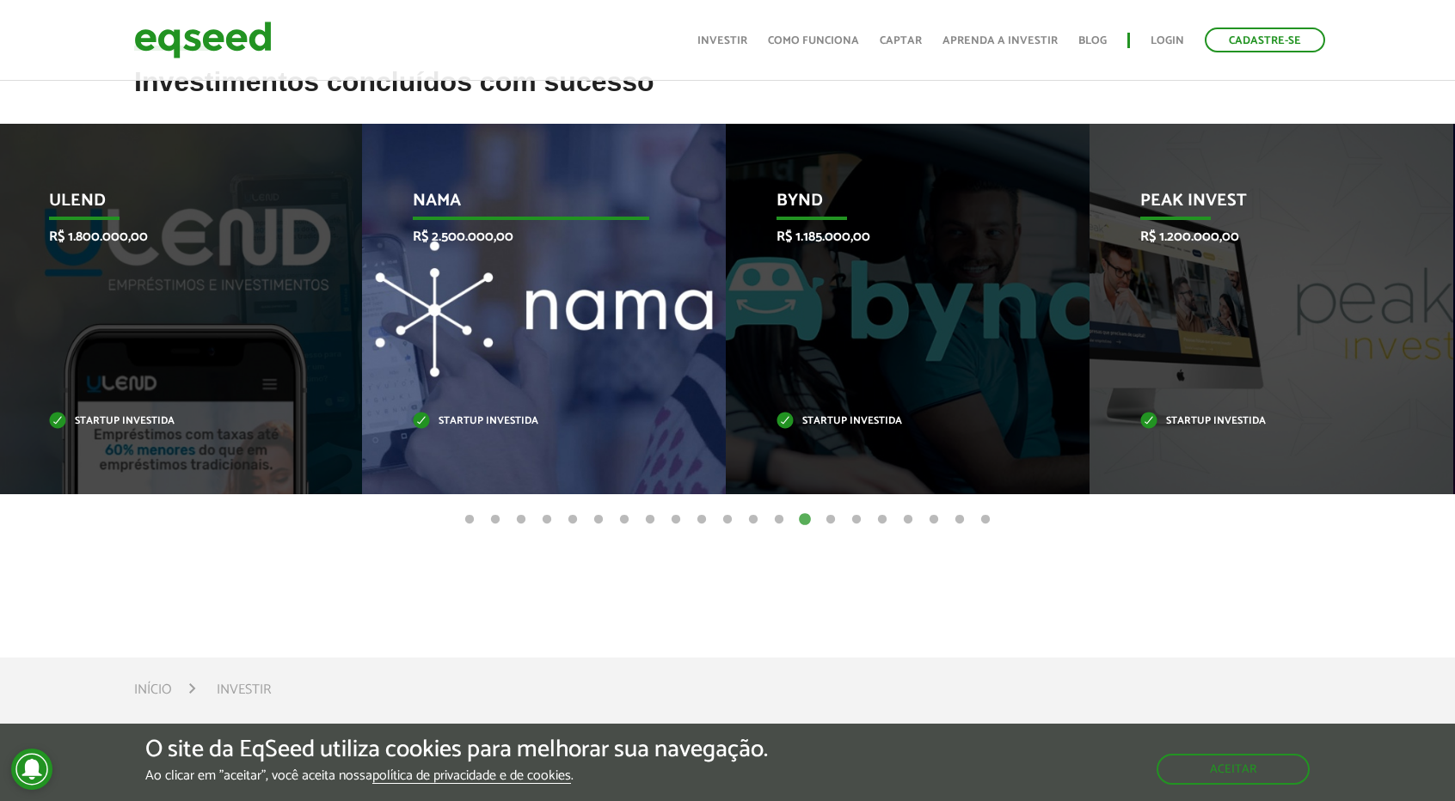
drag, startPoint x: 1205, startPoint y: 334, endPoint x: 495, endPoint y: 346, distance: 710.3
drag, startPoint x: 1049, startPoint y: 303, endPoint x: 461, endPoint y: 243, distance: 591.1
click at [969, 293] on div "Bynd R$ 1.185.000,00 Startup investida" at bounding box center [892, 309] width 338 height 371
